Goal: Navigation & Orientation: Find specific page/section

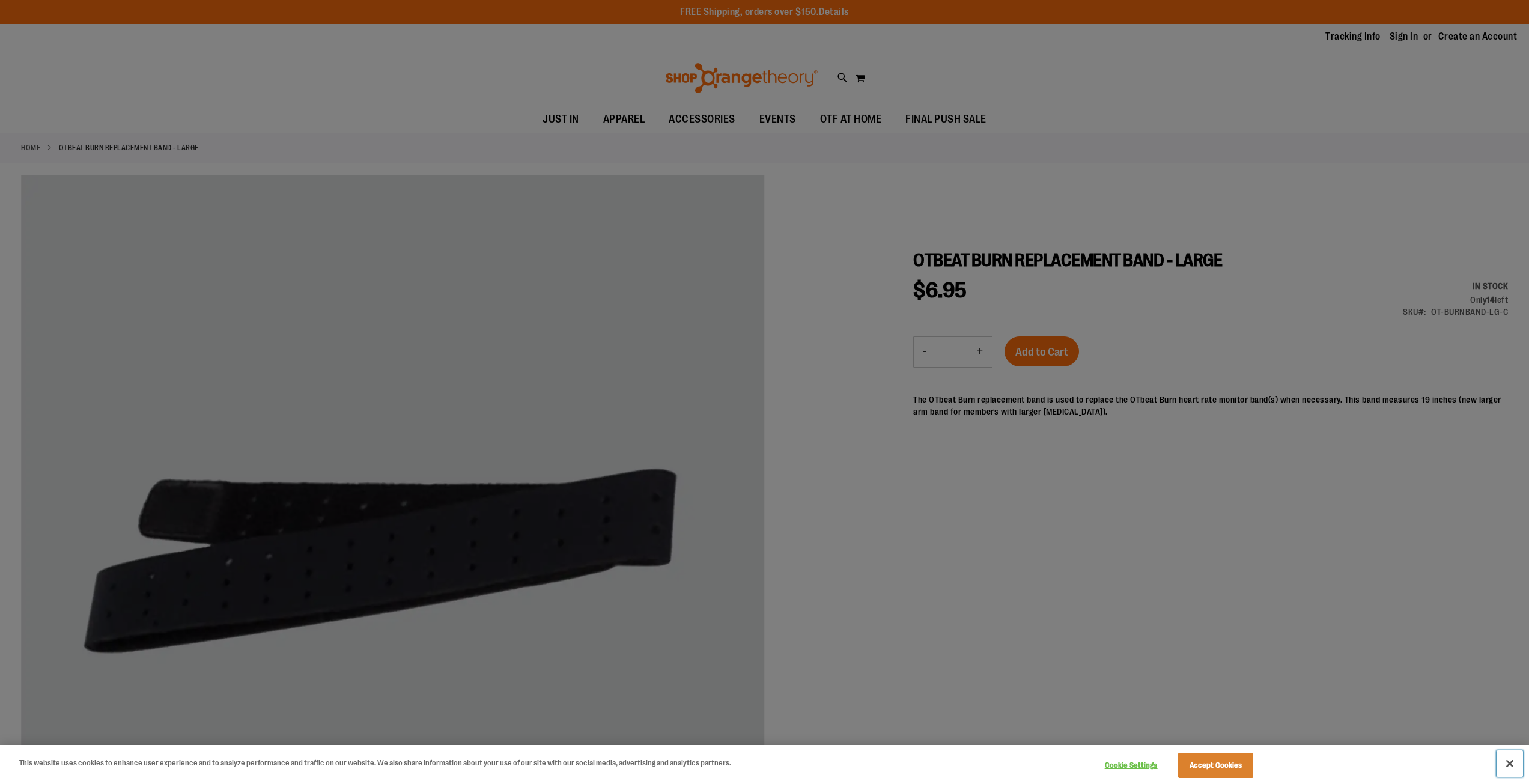
click at [1511, 761] on button "Close" at bounding box center [1509, 763] width 27 height 27
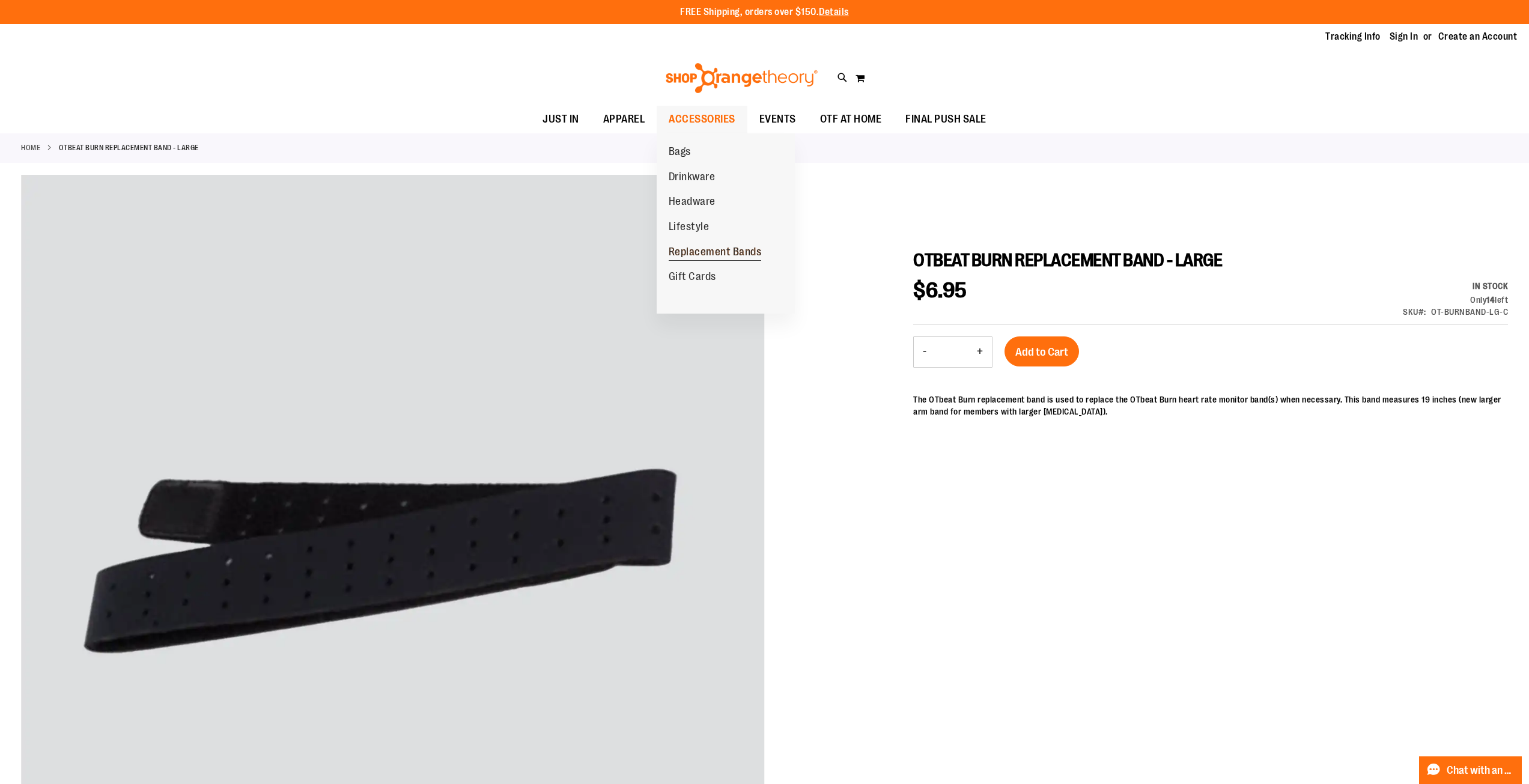
click at [694, 249] on span "Replacement Bands" at bounding box center [715, 253] width 93 height 15
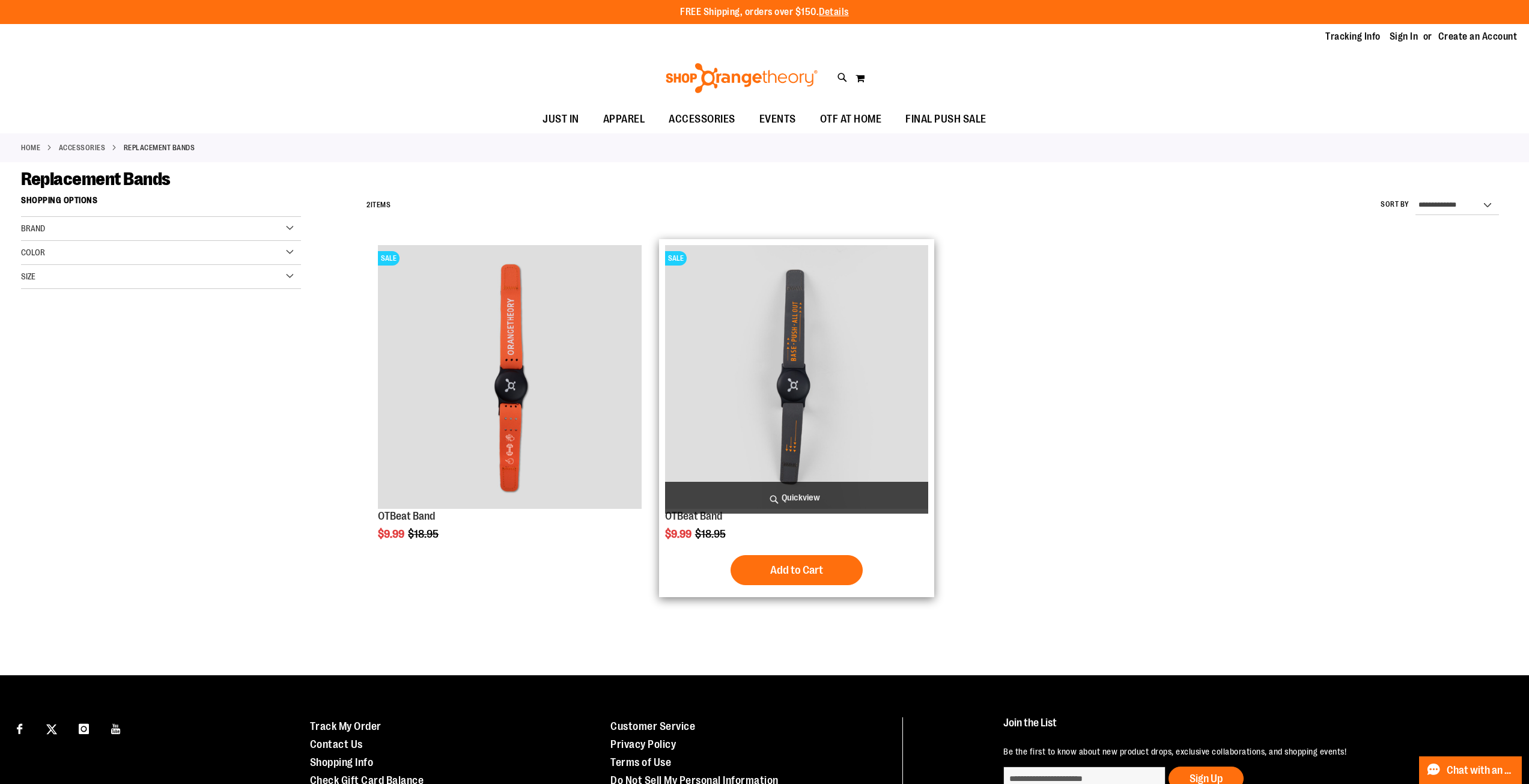
click at [810, 351] on img "product" at bounding box center [796, 376] width 263 height 263
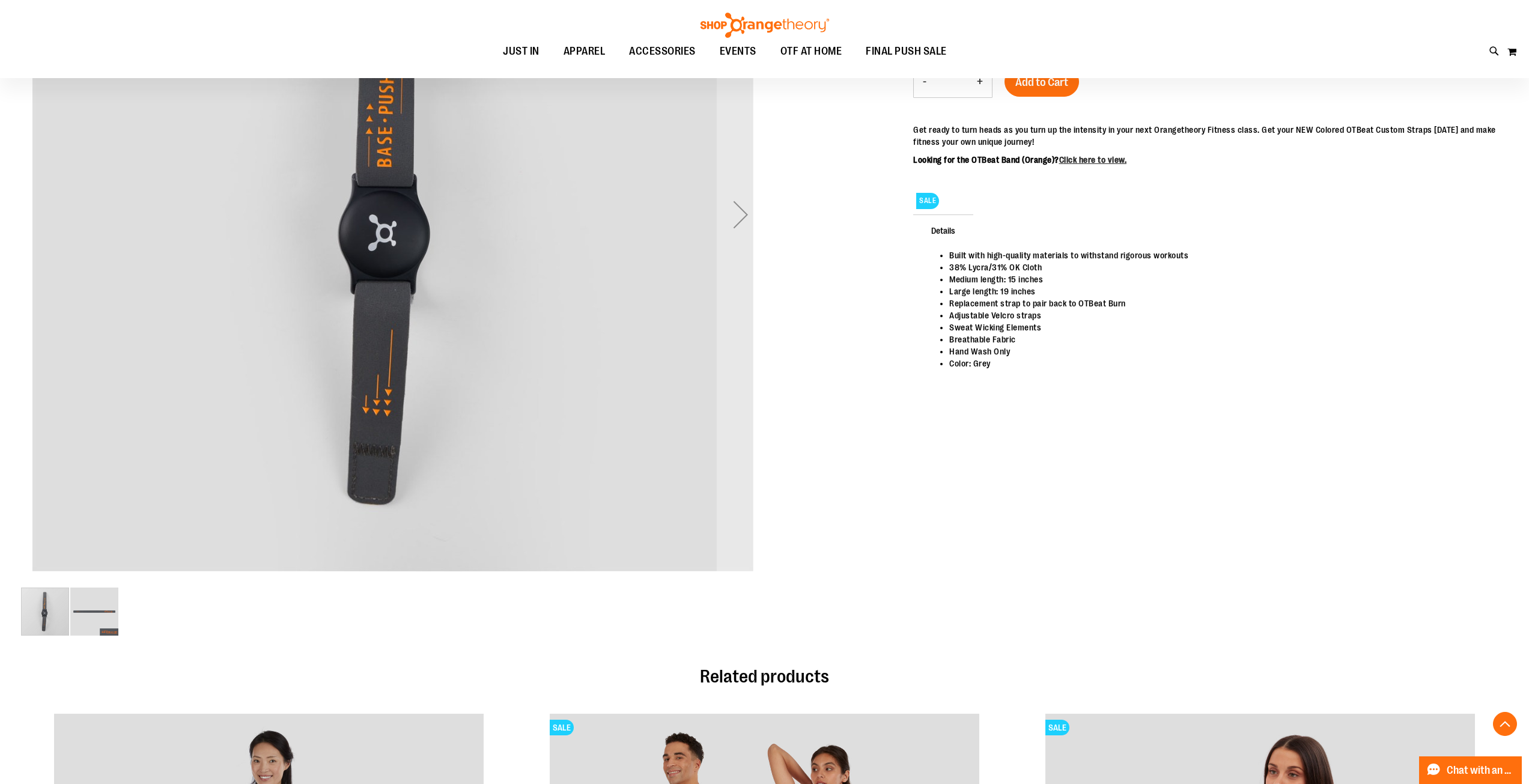
scroll to position [481, 0]
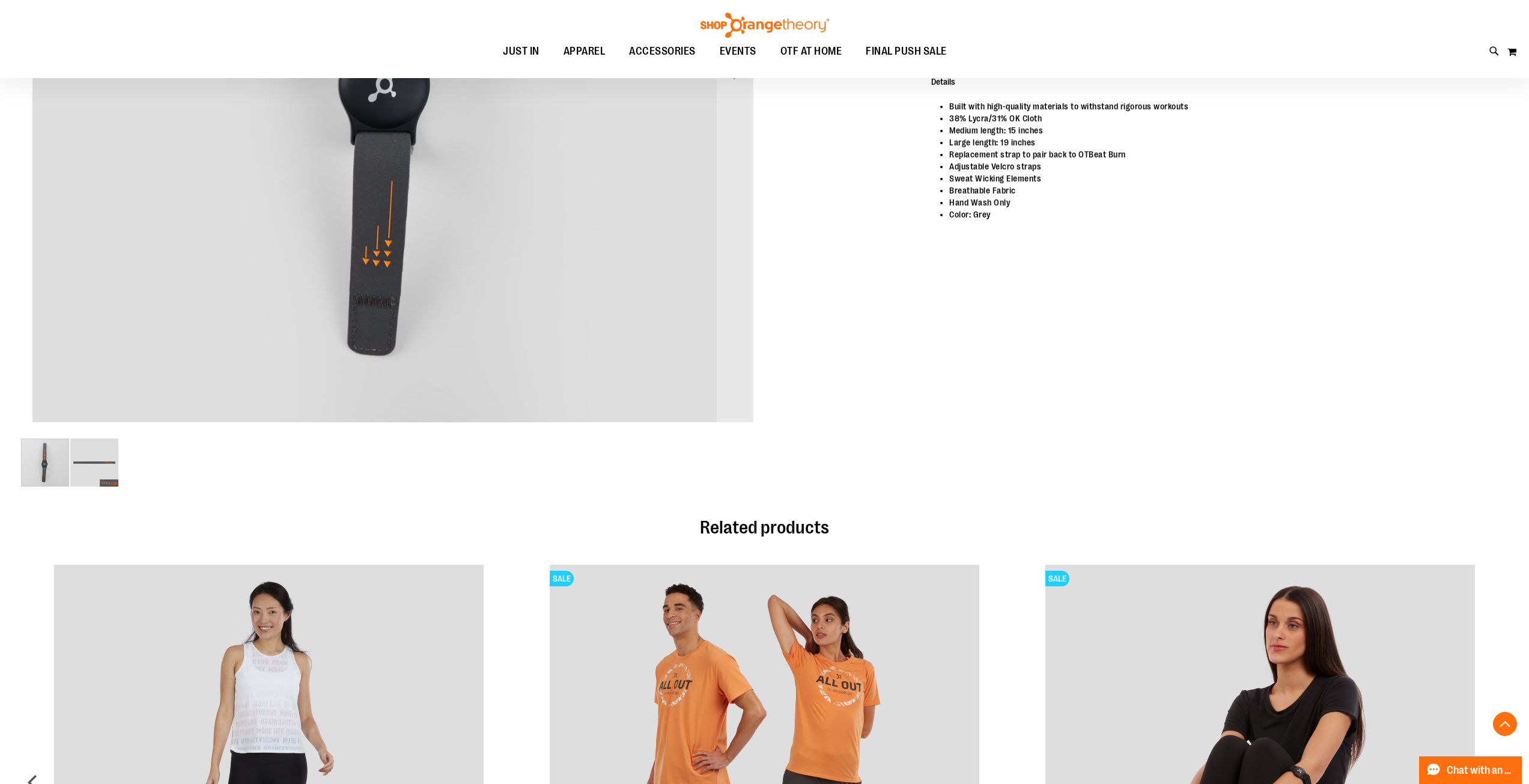
click at [106, 450] on img "image 2 of 2" at bounding box center [94, 462] width 48 height 48
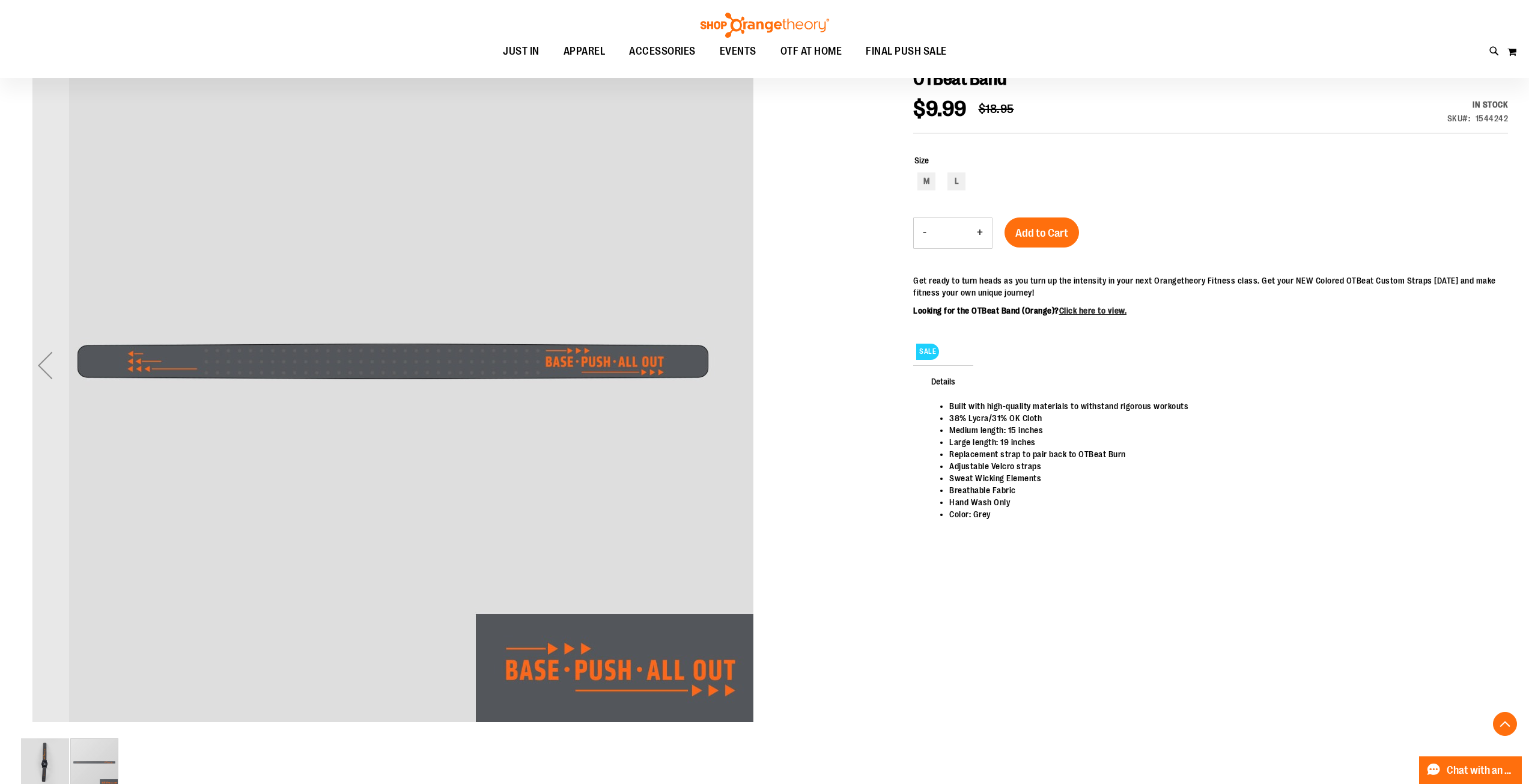
scroll to position [180, 0]
click at [53, 757] on img "image 1 of 2" at bounding box center [45, 762] width 48 height 48
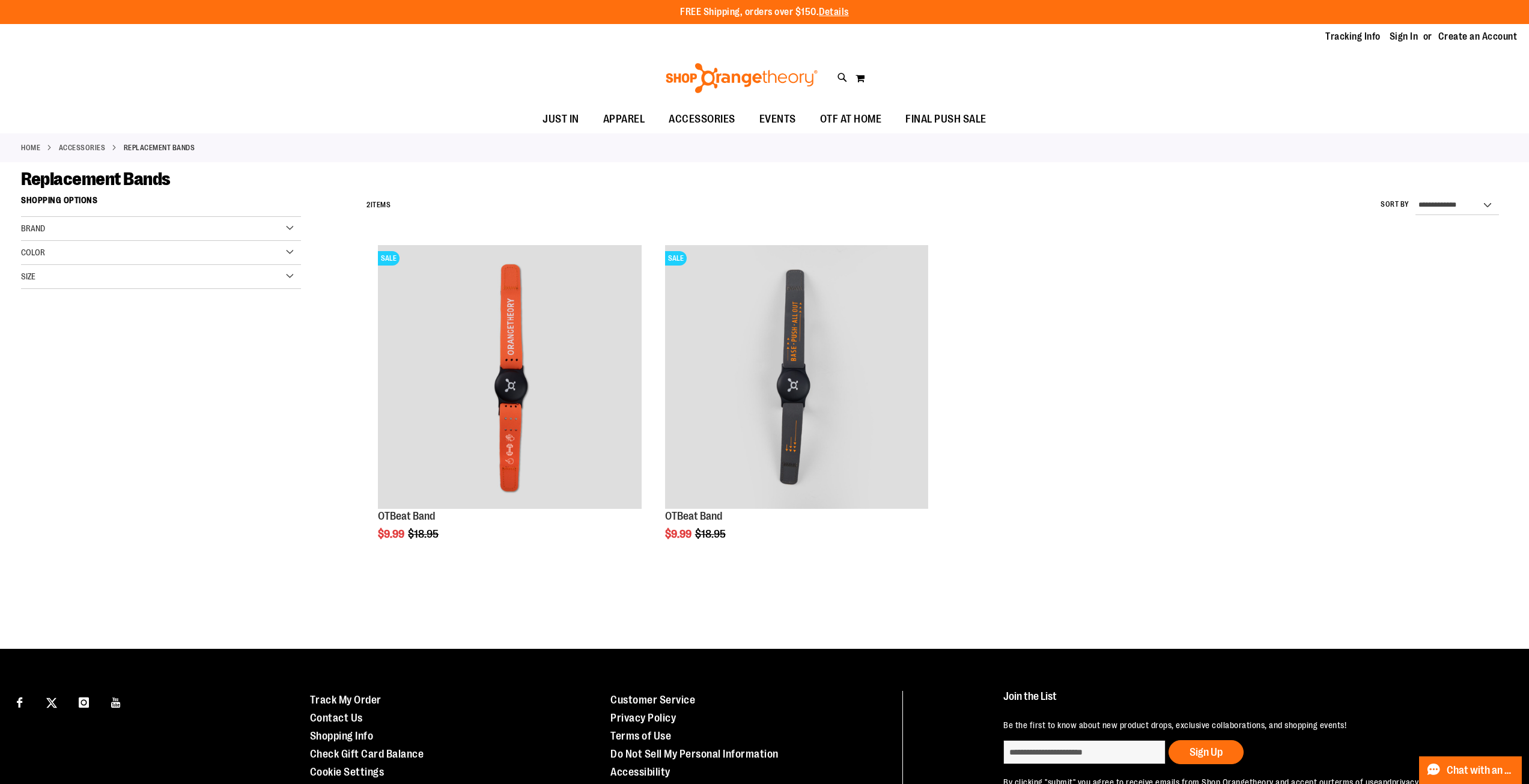
click at [84, 146] on link "ACCESSORIES" at bounding box center [82, 148] width 46 height 11
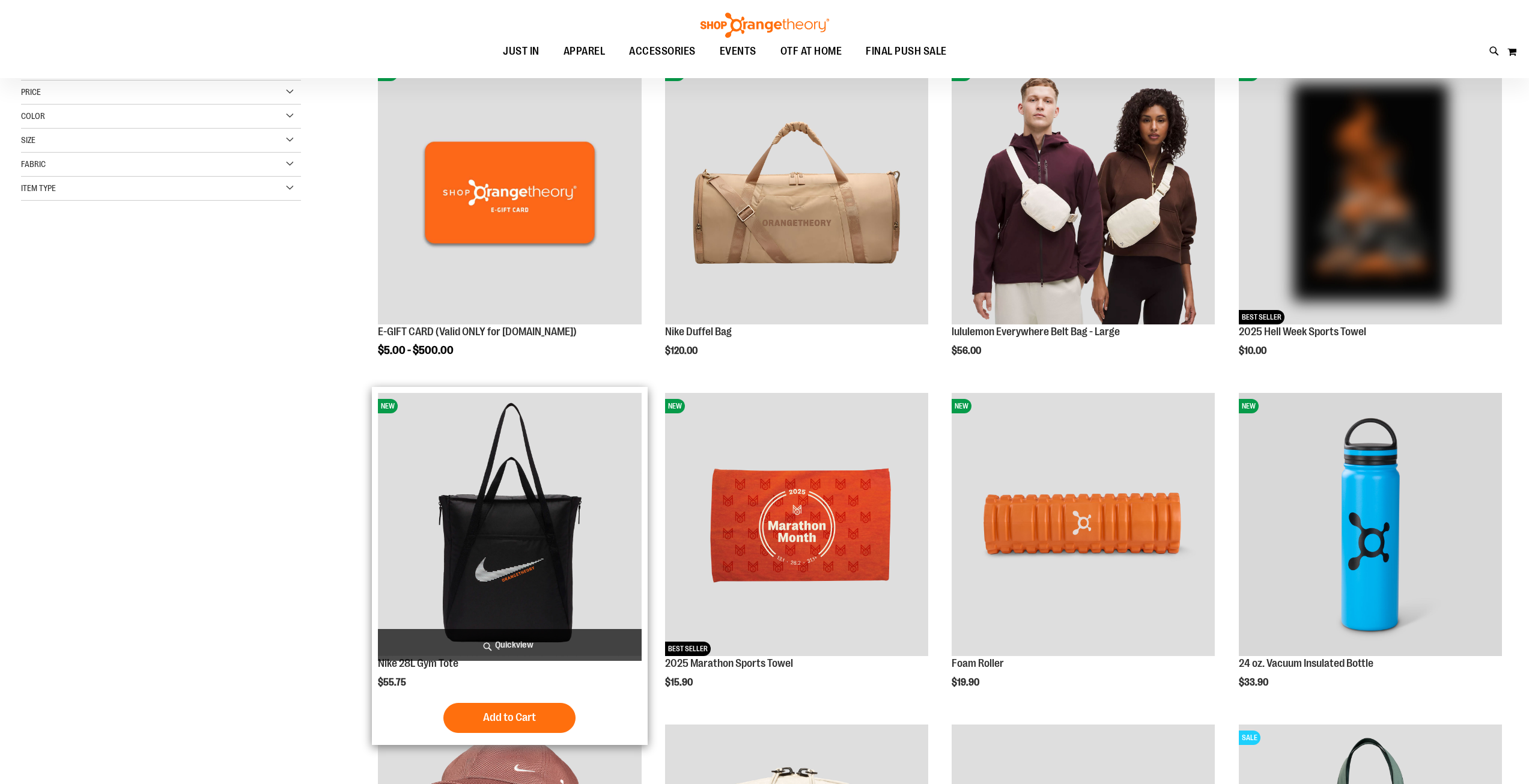
scroll to position [299, 0]
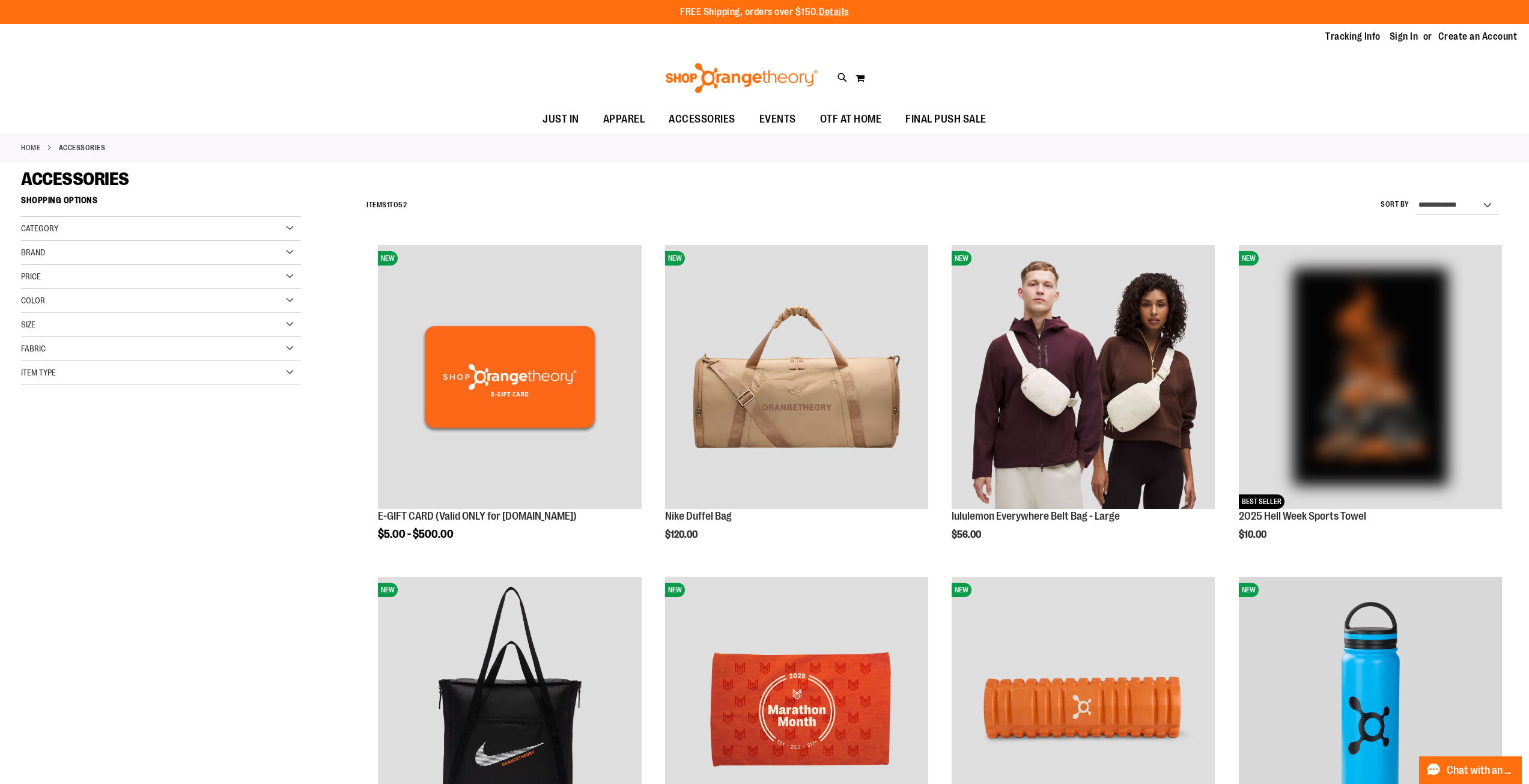
click at [27, 149] on link "Home" at bounding box center [30, 148] width 19 height 11
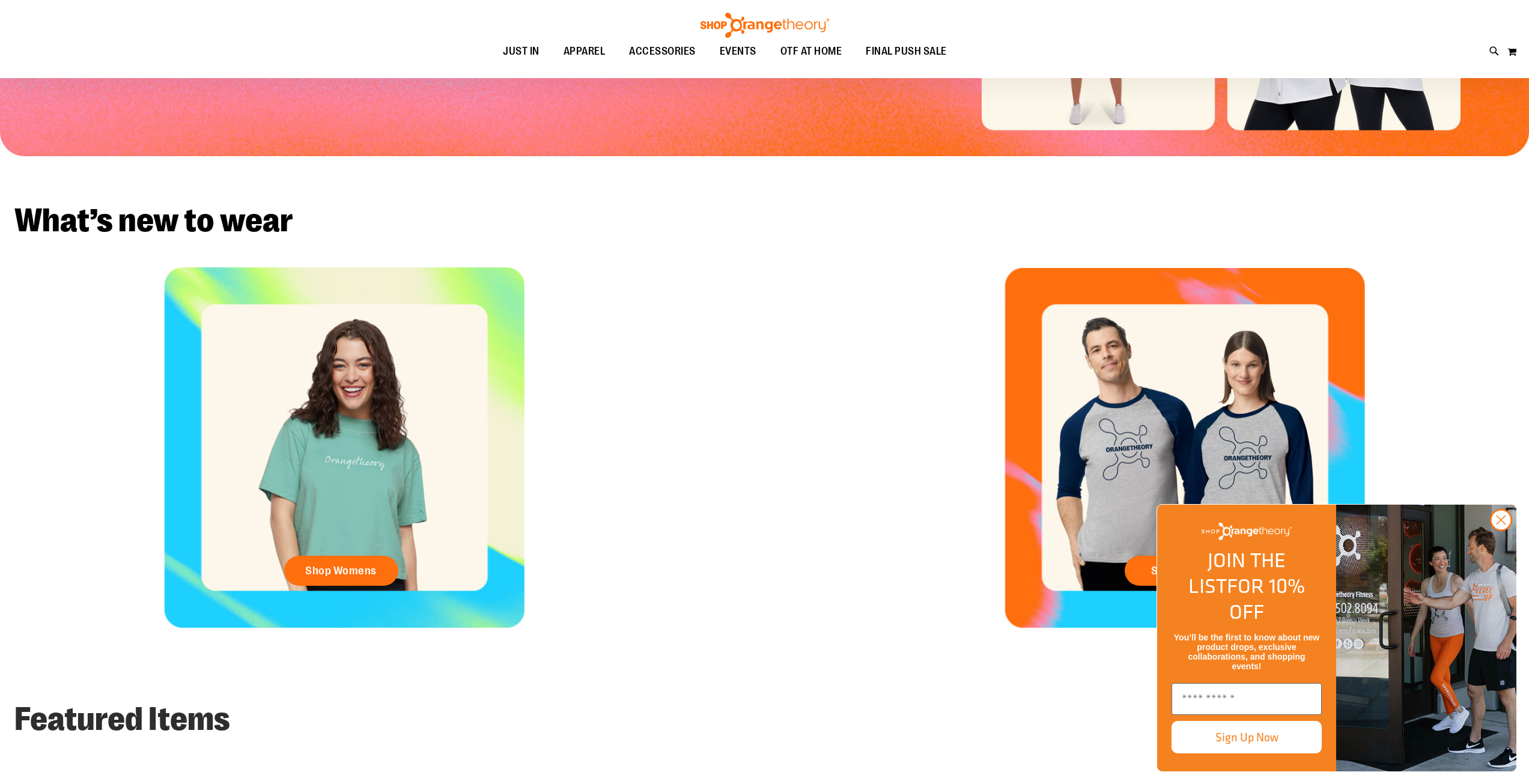
scroll to position [720, 0]
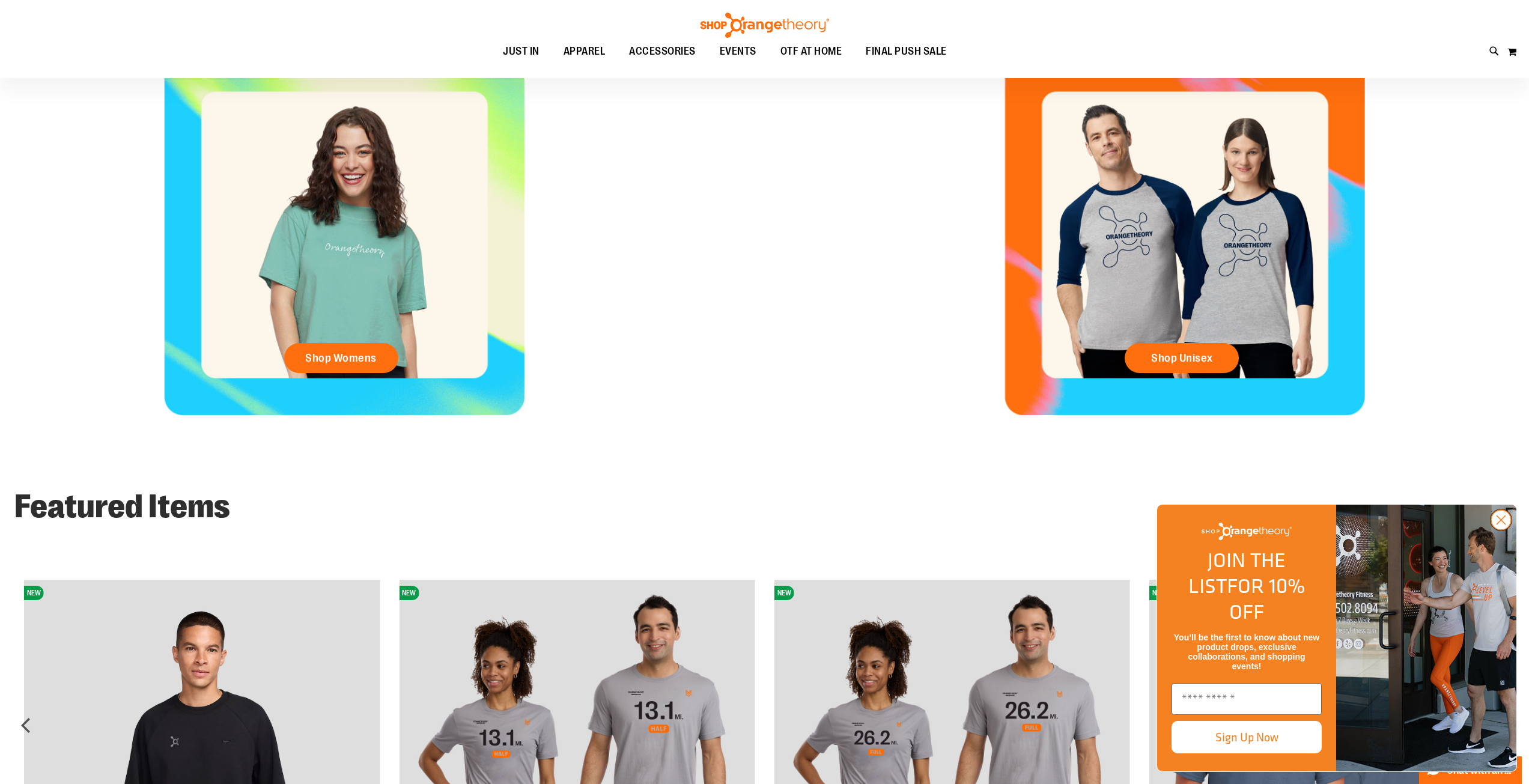
click at [1505, 530] on circle "Close dialog" at bounding box center [1501, 520] width 20 height 20
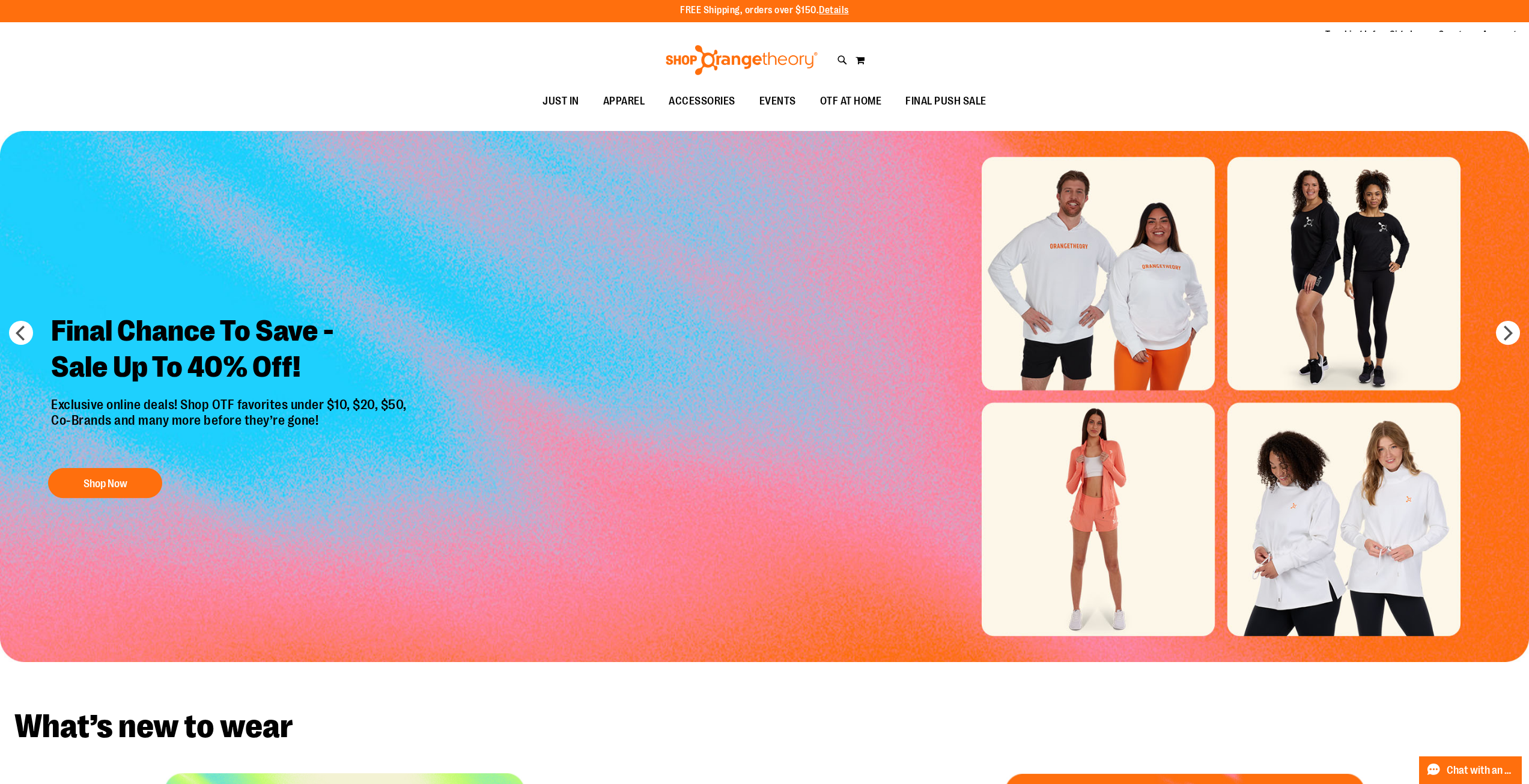
scroll to position [0, 0]
